Goal: Communication & Community: Answer question/provide support

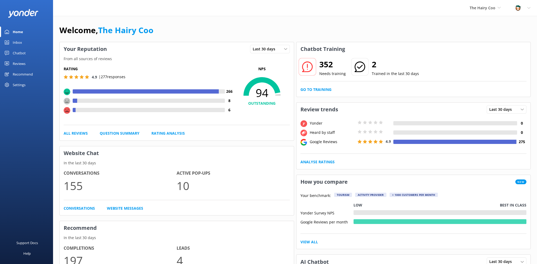
click at [14, 42] on div "Inbox" at bounding box center [17, 42] width 9 height 11
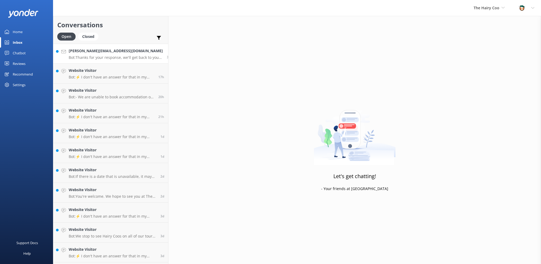
click at [85, 57] on p "Bot: Thanks for your response, we'll get back to you as soon as we can during o…" at bounding box center [116, 57] width 94 height 5
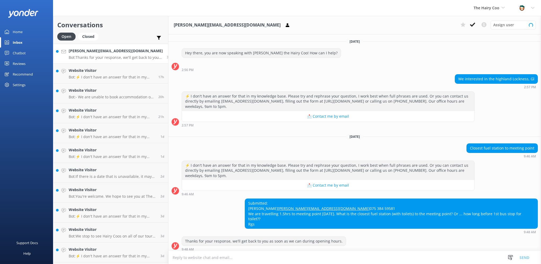
scroll to position [7, 0]
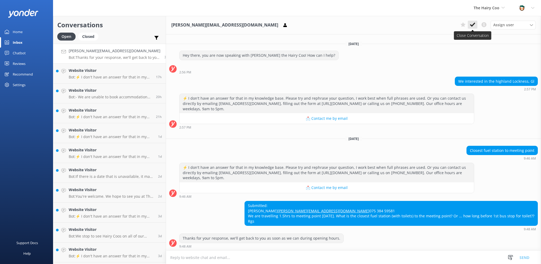
click at [472, 23] on icon at bounding box center [472, 24] width 5 height 5
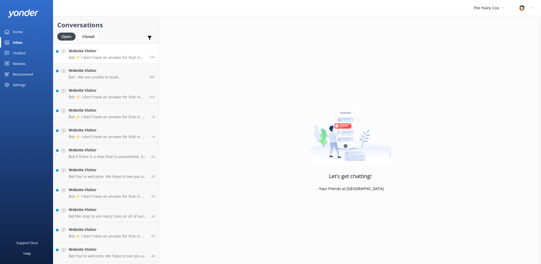
click at [125, 51] on h4 "Website Visitor" at bounding box center [107, 51] width 76 height 6
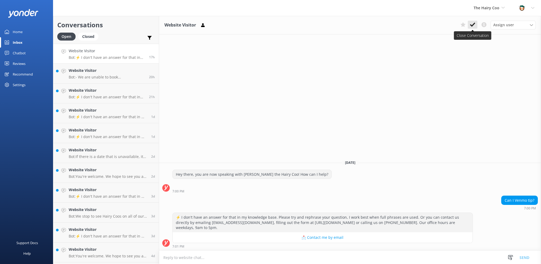
click at [474, 25] on use at bounding box center [472, 25] width 5 height 4
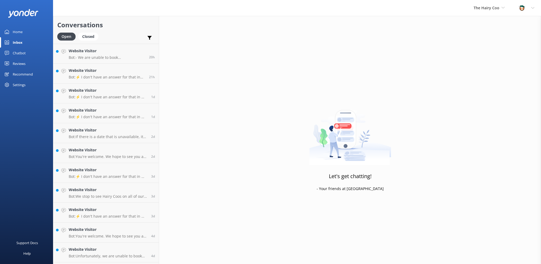
click at [103, 54] on div "Website Visitor Bot: - We are unable to book accommodation on your behalf, but …" at bounding box center [107, 53] width 76 height 11
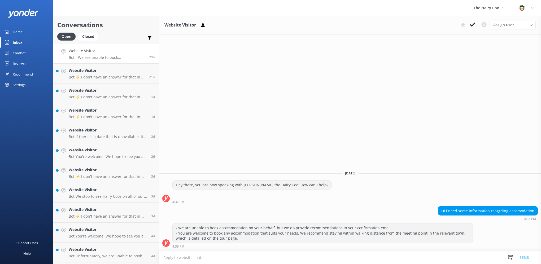
click at [473, 24] on icon at bounding box center [472, 24] width 5 height 5
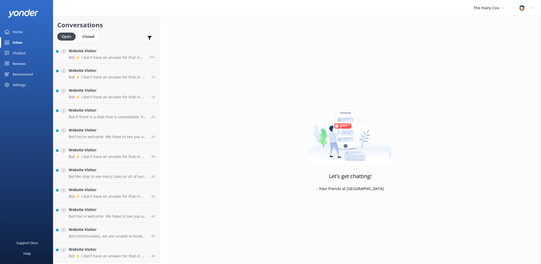
click at [110, 54] on div "Website Visitor Bot: ⚡ I don't have an answer for that in my knowledge base. Pl…" at bounding box center [107, 53] width 76 height 11
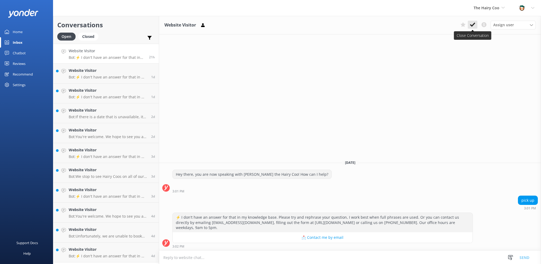
click at [475, 24] on icon at bounding box center [472, 24] width 5 height 5
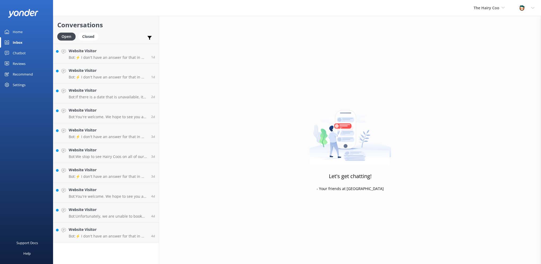
click at [120, 53] on h4 "Website Visitor" at bounding box center [108, 51] width 79 height 6
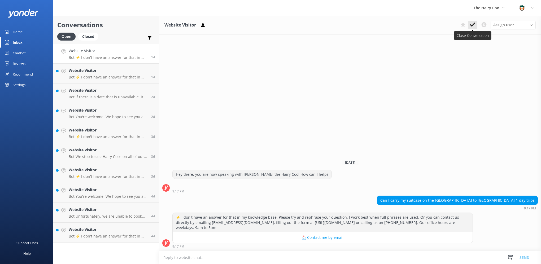
click at [474, 25] on icon at bounding box center [472, 24] width 5 height 5
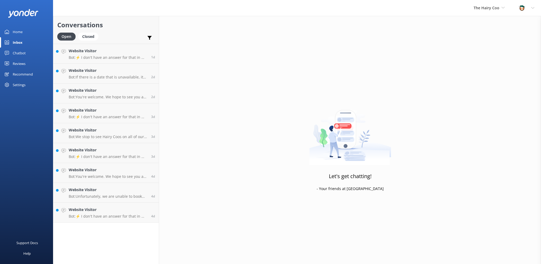
click at [111, 55] on div "Website Visitor Bot: ⚡ I don't have an answer for that in my knowledge base. Pl…" at bounding box center [108, 53] width 79 height 11
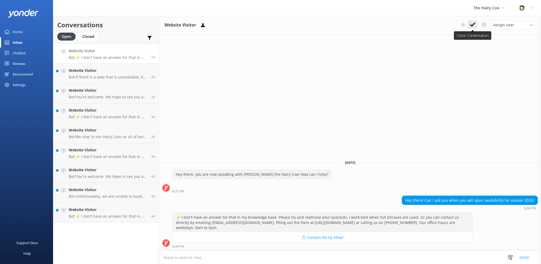
click at [472, 26] on use at bounding box center [472, 25] width 5 height 4
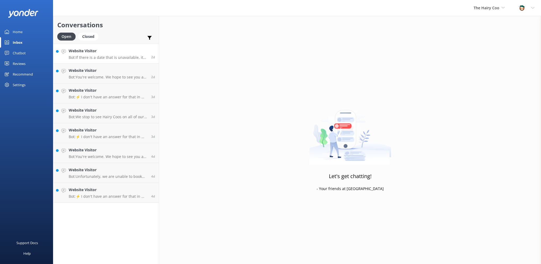
click at [112, 53] on h4 "Website Visitor" at bounding box center [108, 51] width 79 height 6
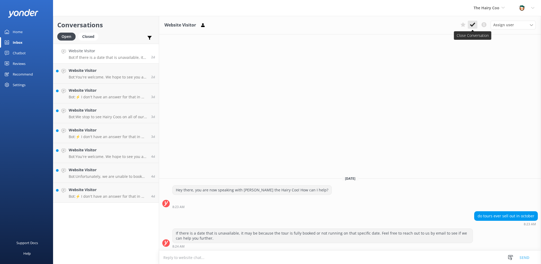
click at [472, 24] on icon at bounding box center [472, 24] width 5 height 5
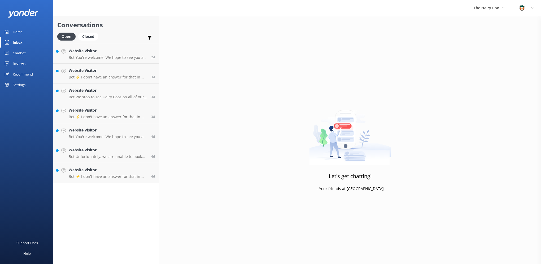
click at [115, 60] on link "Website Visitor Bot: You're welcome. We hope to see you at The Hairy Coo soon! …" at bounding box center [106, 54] width 106 height 20
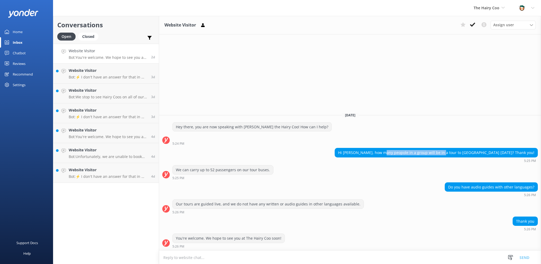
drag, startPoint x: 412, startPoint y: 155, endPoint x: 467, endPoint y: 154, distance: 54.9
click at [467, 154] on div "Hi [PERSON_NAME], how many peopole in a group will be in a tour to [GEOGRAPHIC_…" at bounding box center [436, 152] width 203 height 9
click at [471, 25] on use at bounding box center [472, 25] width 5 height 4
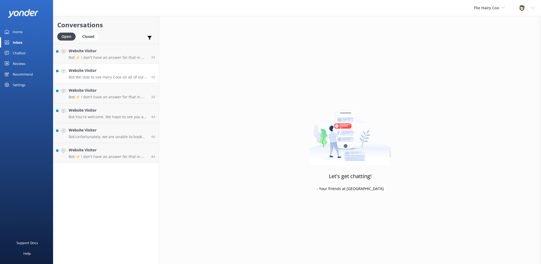
click at [109, 73] on h4 "Website Visitor" at bounding box center [108, 71] width 79 height 6
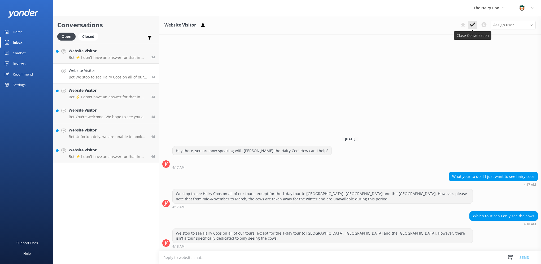
click at [472, 25] on use at bounding box center [472, 25] width 5 height 4
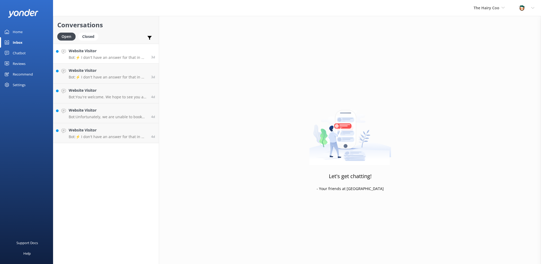
click at [115, 57] on p "Bot: ⚡ I don't have an answer for that in my knowledge base. Please try and rep…" at bounding box center [108, 57] width 79 height 5
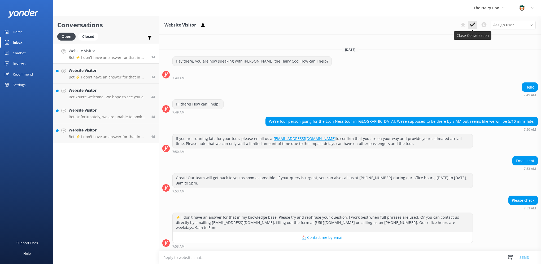
click at [474, 25] on use at bounding box center [472, 25] width 5 height 4
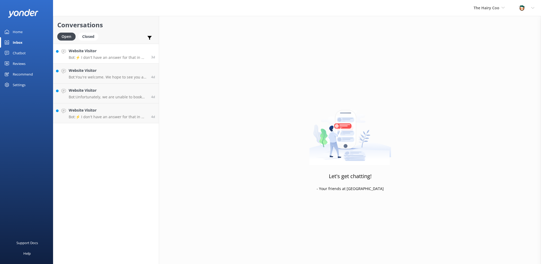
click at [106, 54] on div "Website Visitor Bot: ⚡ I don't have an answer for that in my knowledge base. Pl…" at bounding box center [108, 53] width 79 height 11
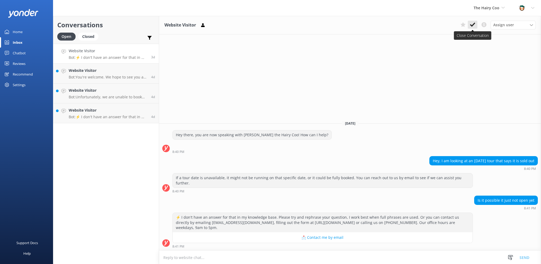
click at [472, 26] on use at bounding box center [472, 25] width 5 height 4
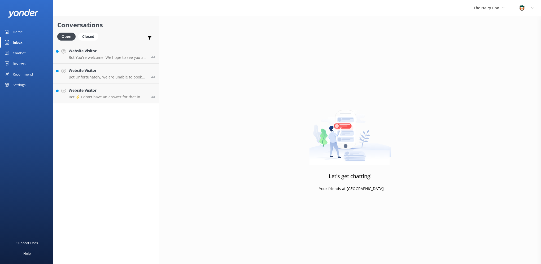
click at [109, 59] on p "Bot: You're welcome. We hope to see you at The Hairy Coo soon!" at bounding box center [108, 57] width 79 height 5
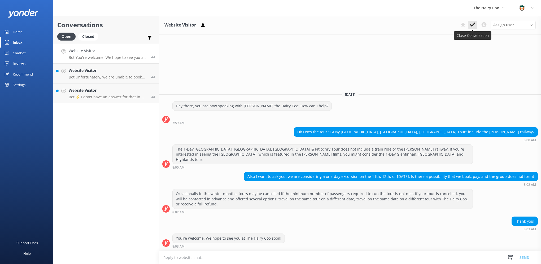
click at [473, 24] on icon at bounding box center [472, 24] width 5 height 5
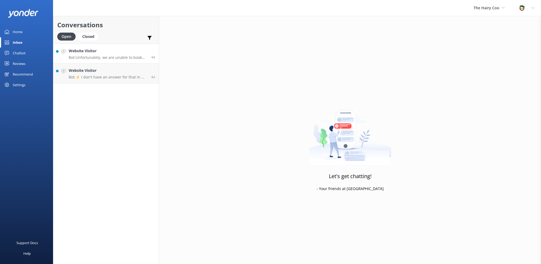
click at [110, 53] on h4 "Website Visitor" at bounding box center [108, 51] width 79 height 6
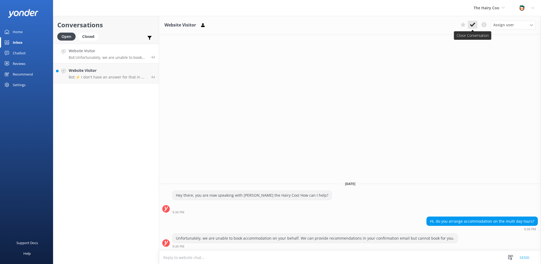
click at [472, 25] on icon at bounding box center [472, 24] width 5 height 5
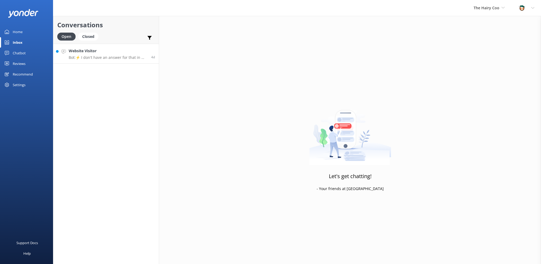
click at [106, 54] on div "Website Visitor Bot: ⚡ I don't have an answer for that in my knowledge base. Pl…" at bounding box center [108, 53] width 79 height 11
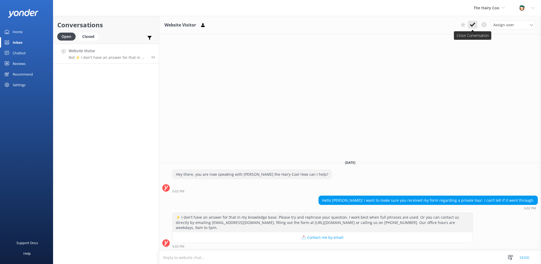
click at [475, 24] on icon at bounding box center [472, 24] width 5 height 5
